Goal: Information Seeking & Learning: Learn about a topic

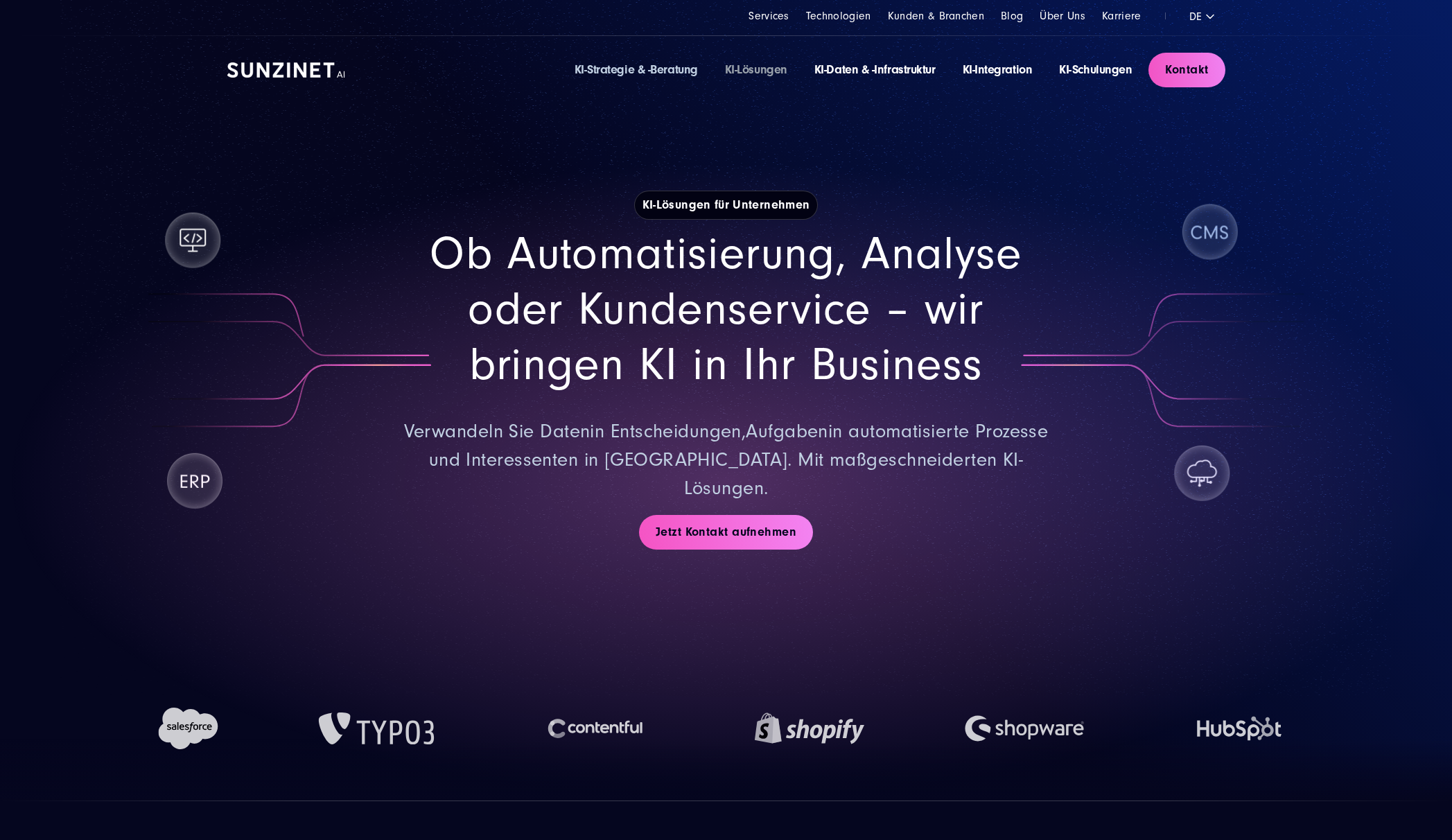
click at [627, 72] on link "KI-Strategie & -Beratung" at bounding box center [636, 69] width 123 height 14
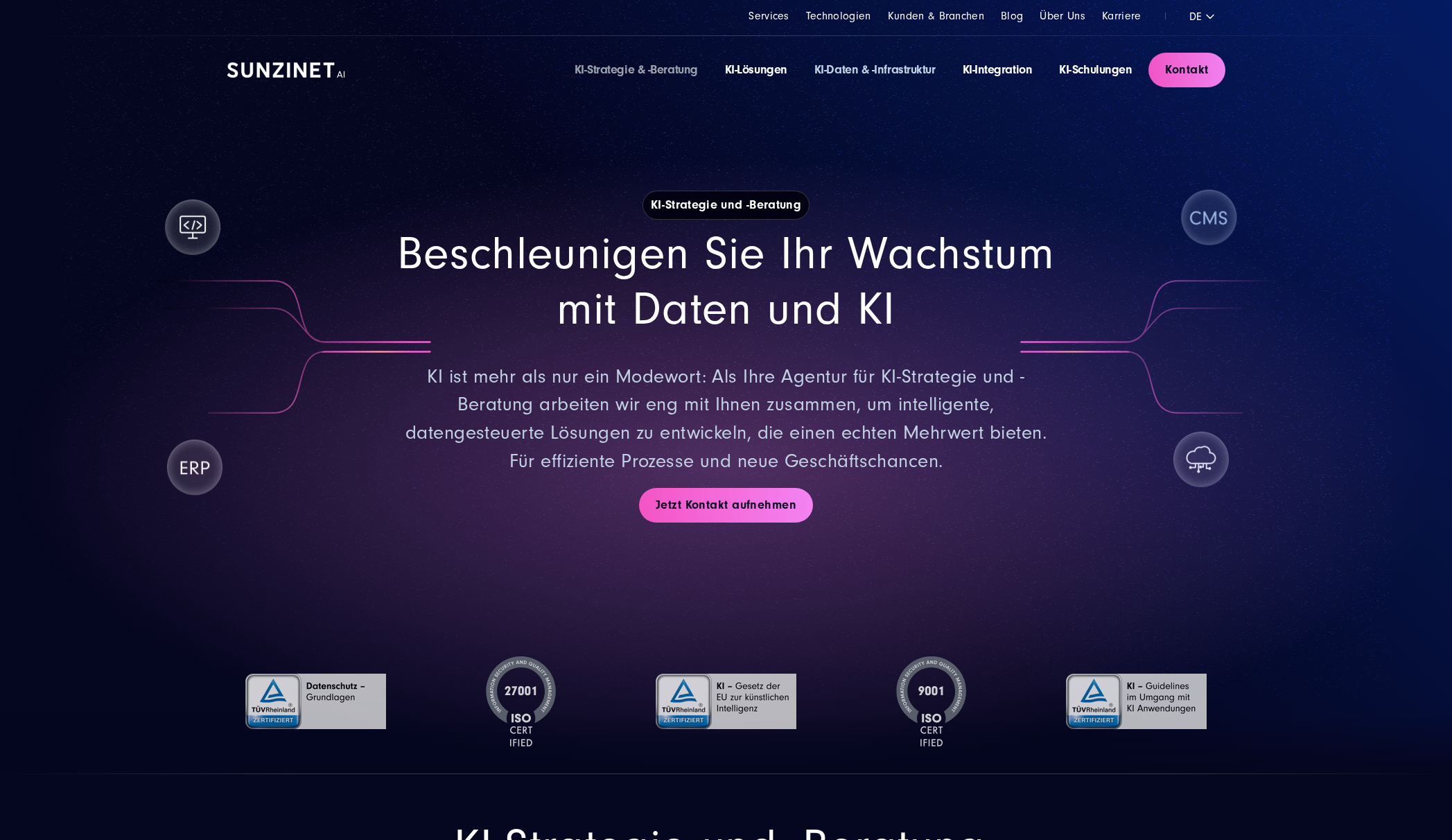
click at [848, 72] on link "KI-Daten & -Infrastruktur" at bounding box center [874, 69] width 121 height 14
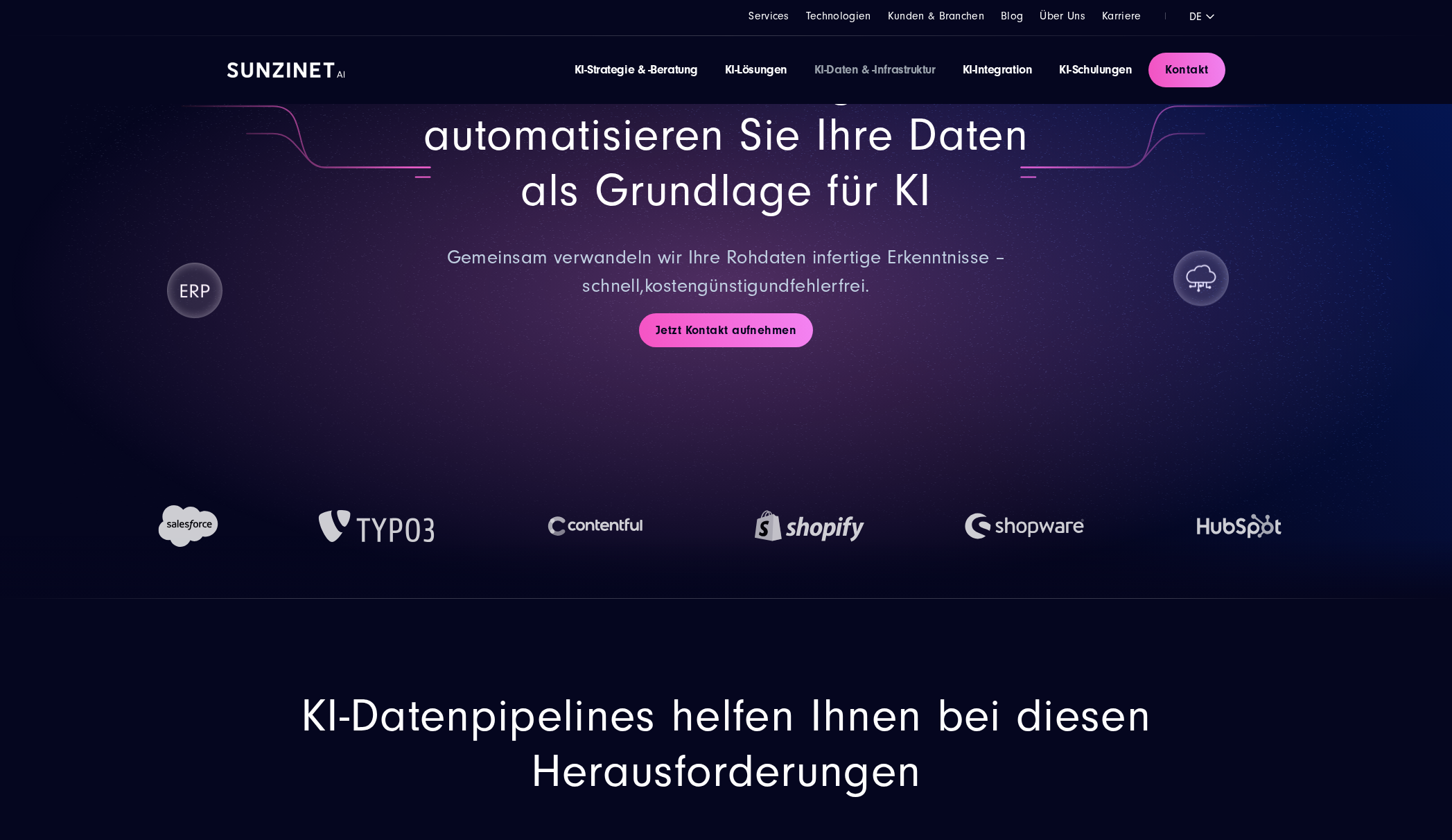
scroll to position [12, 0]
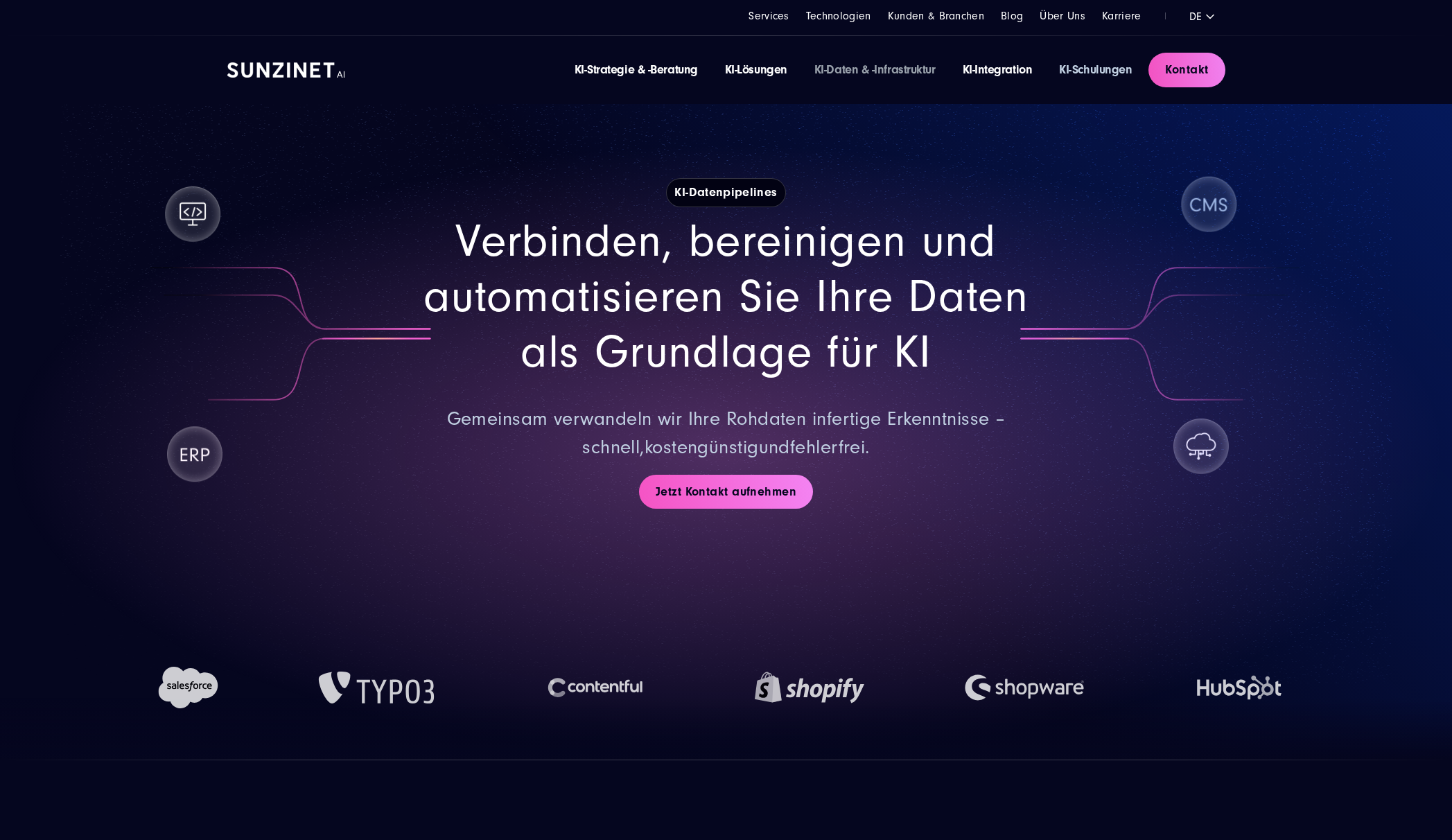
click at [1098, 69] on link "KI-Schulungen" at bounding box center [1095, 69] width 72 height 14
click at [611, 68] on link "KI-Strategie & -Beratung" at bounding box center [636, 69] width 123 height 14
